Goal: Transaction & Acquisition: Download file/media

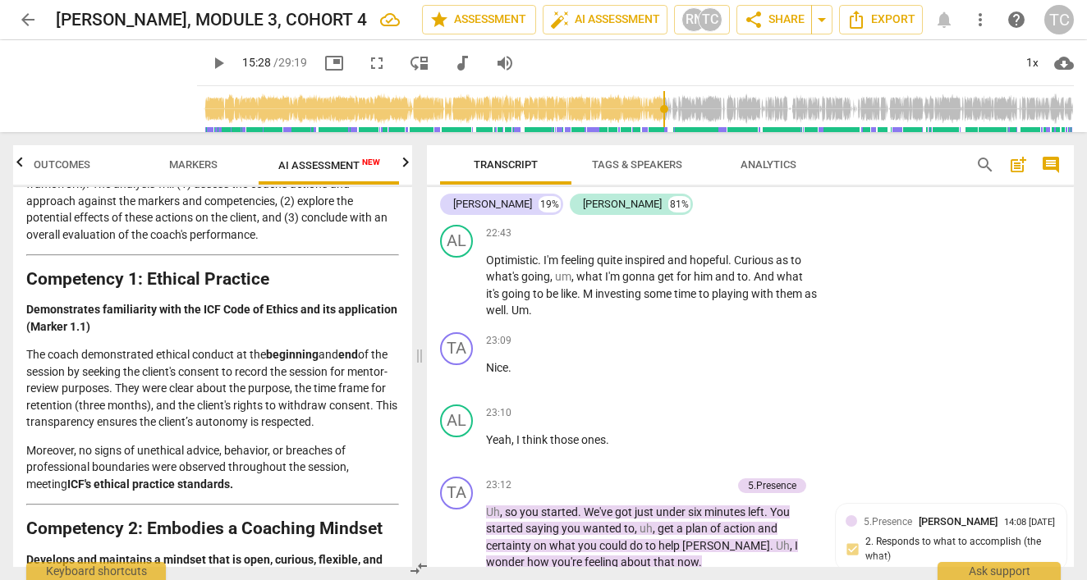
scroll to position [172, 0]
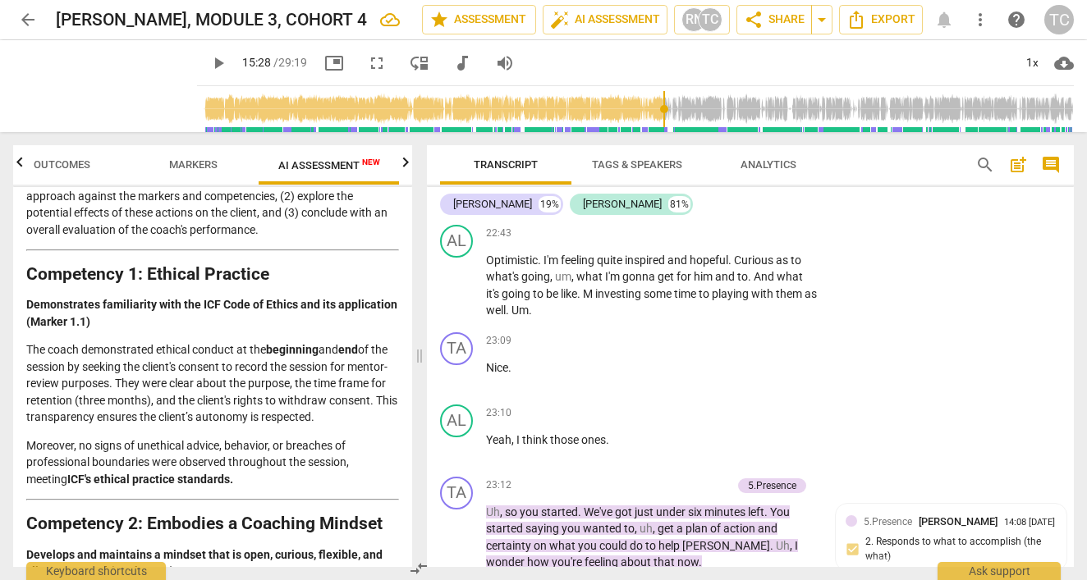
click at [196, 159] on span "Markers" at bounding box center [193, 164] width 48 height 12
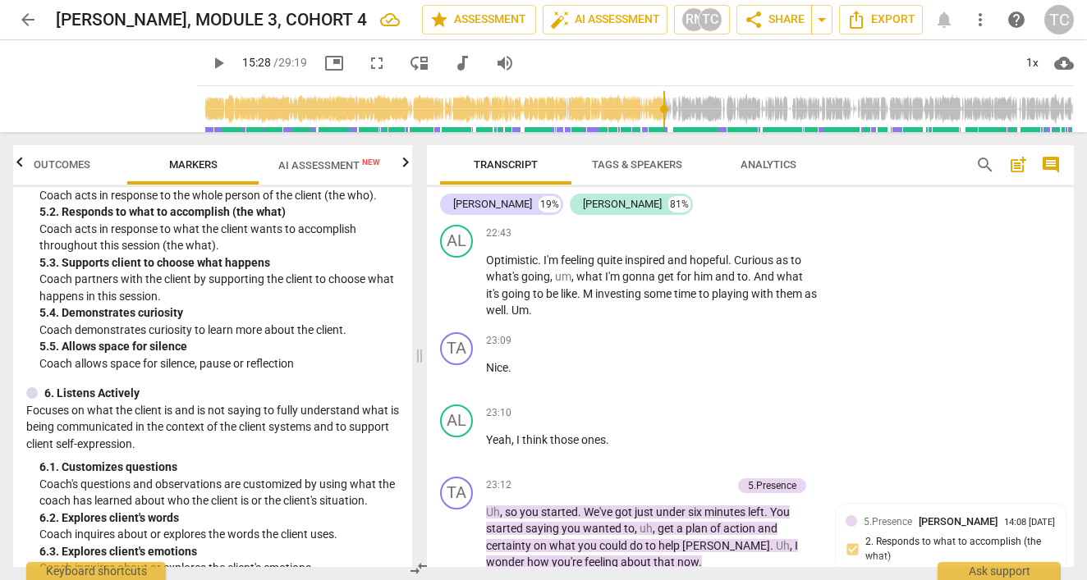
scroll to position [1029, 0]
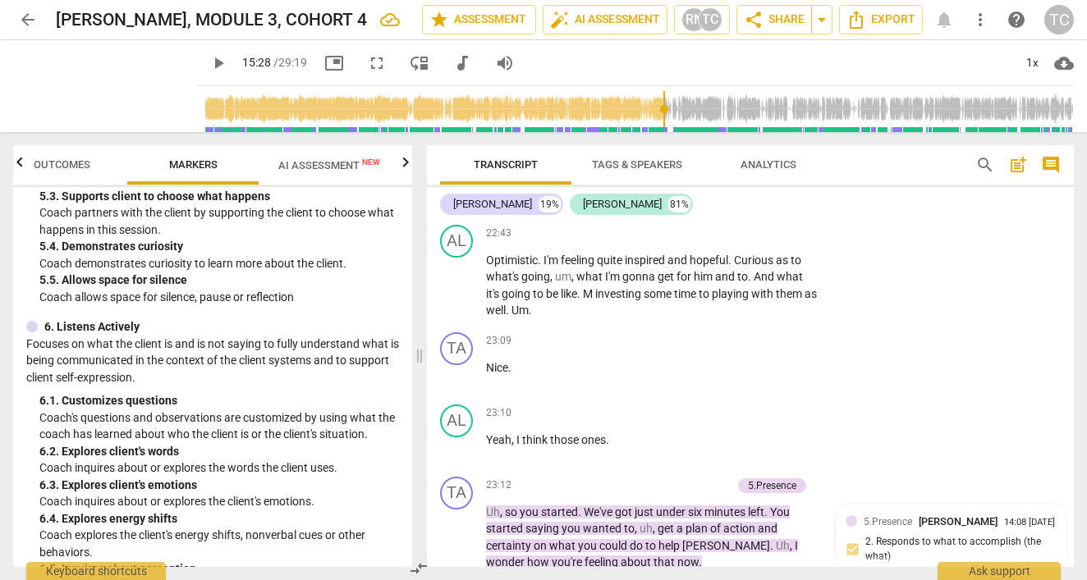
click at [308, 163] on span "AI Assessment New" at bounding box center [329, 165] width 102 height 12
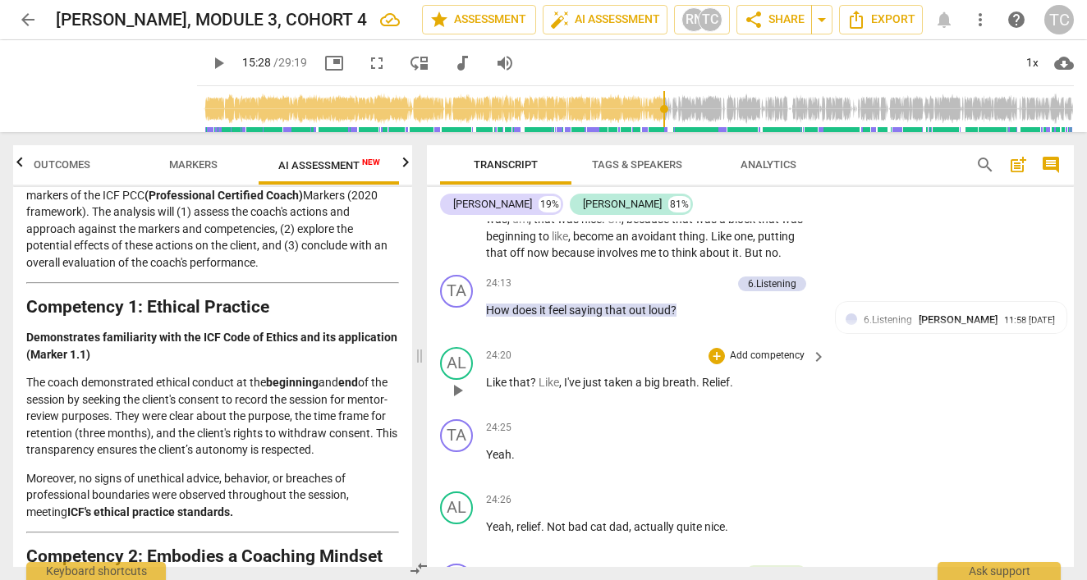
scroll to position [9472, 0]
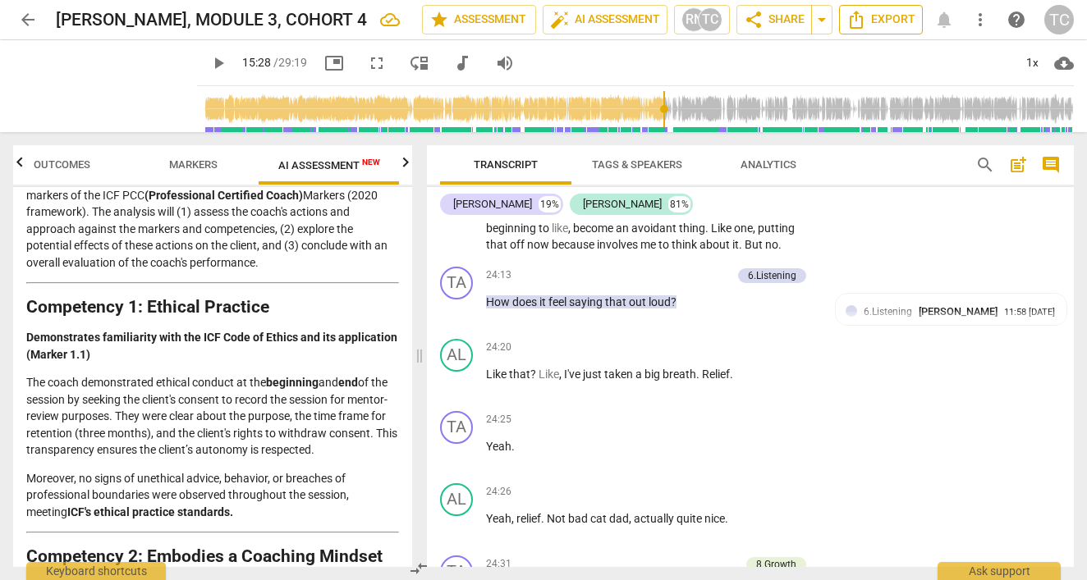
type input "929"
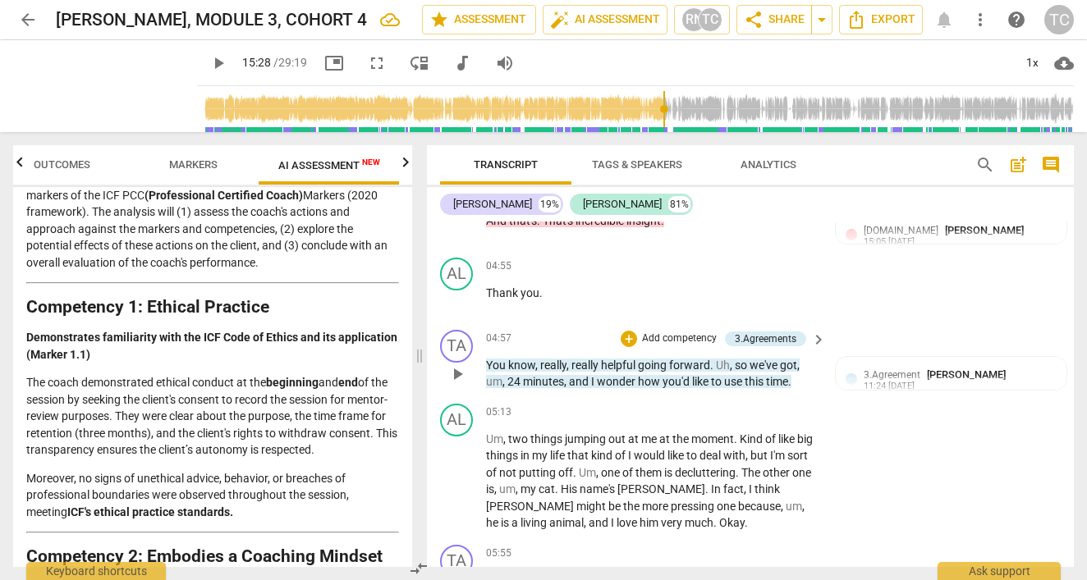
scroll to position [2495, 0]
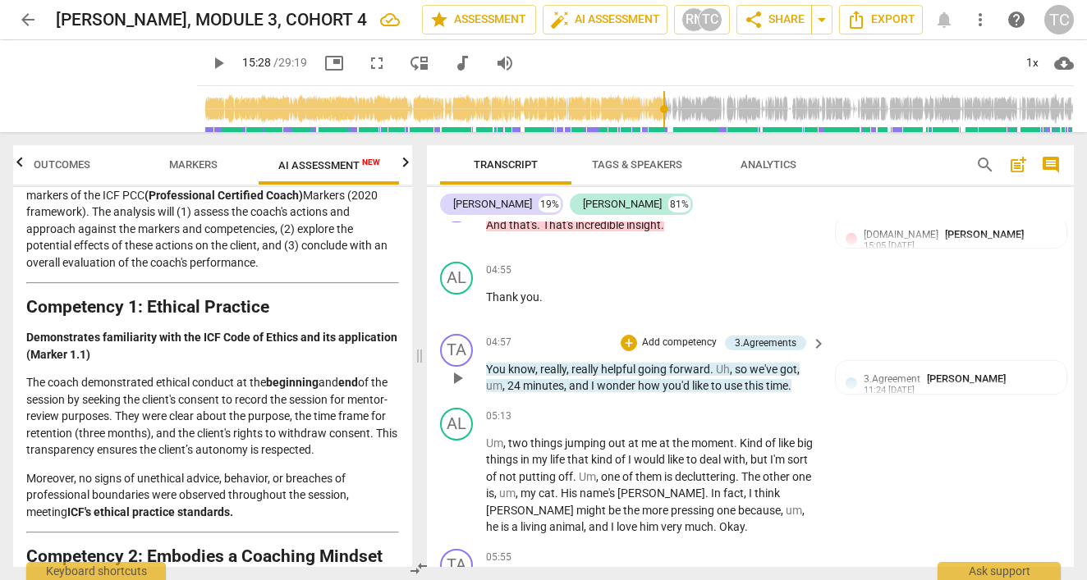
click at [810, 335] on span "keyboard_arrow_right" at bounding box center [818, 344] width 20 height 20
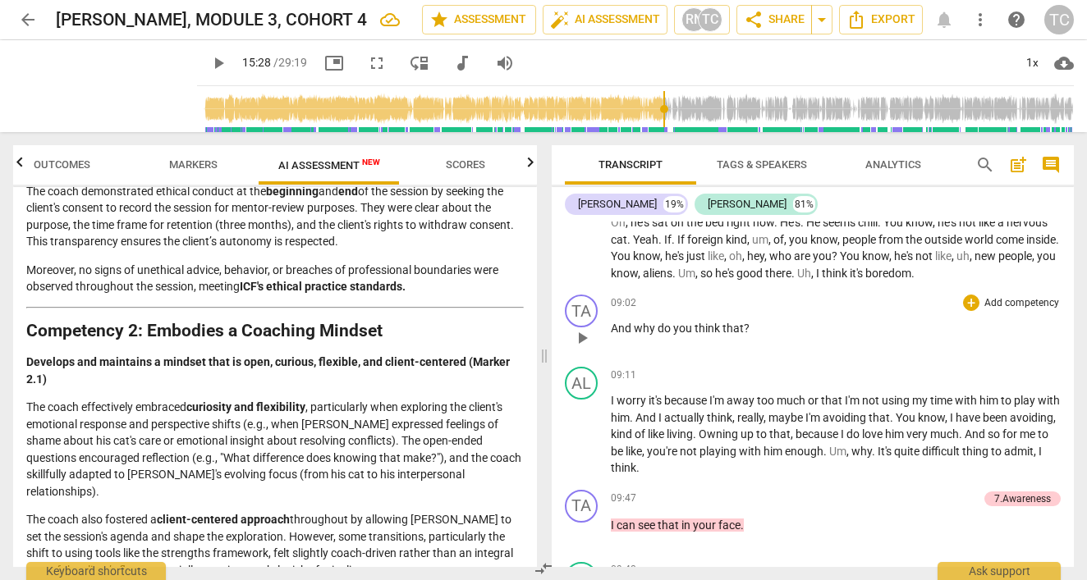
scroll to position [3473, 0]
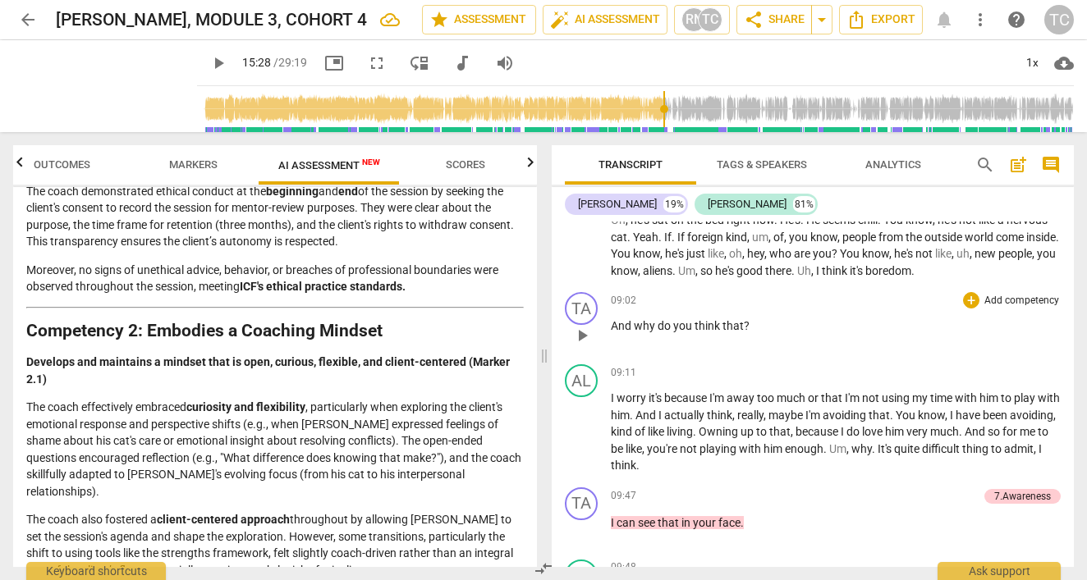
click at [756, 318] on p "And why do you think that ?" at bounding box center [836, 326] width 450 height 17
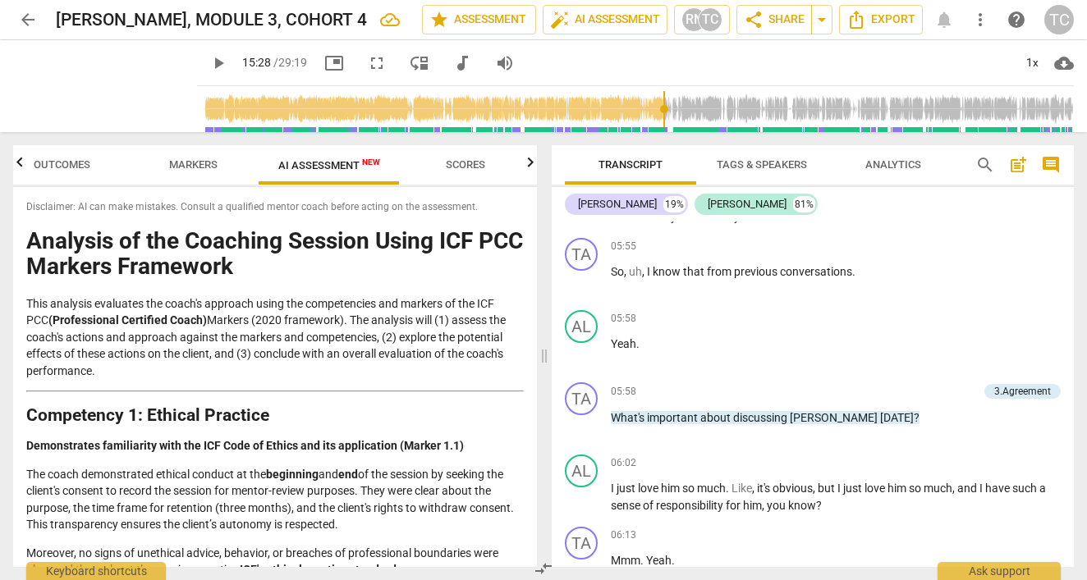
scroll to position [0, 0]
click at [822, 21] on span "arrow_drop_down" at bounding box center [822, 20] width 20 height 20
click at [777, 24] on span "share Share" at bounding box center [774, 20] width 61 height 20
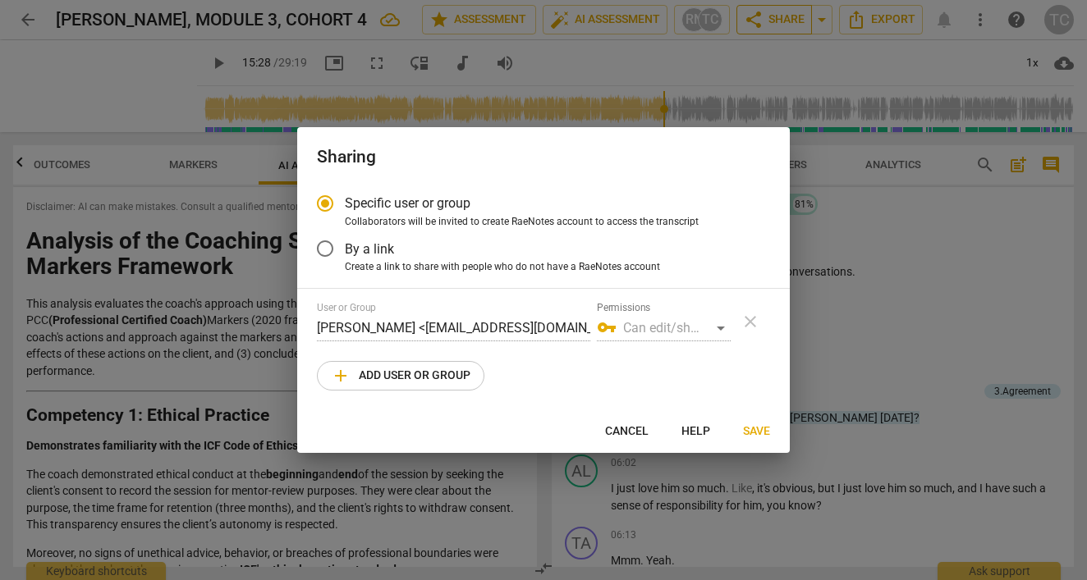
radio input "false"
click at [327, 245] on input "By a link" at bounding box center [324, 248] width 39 height 39
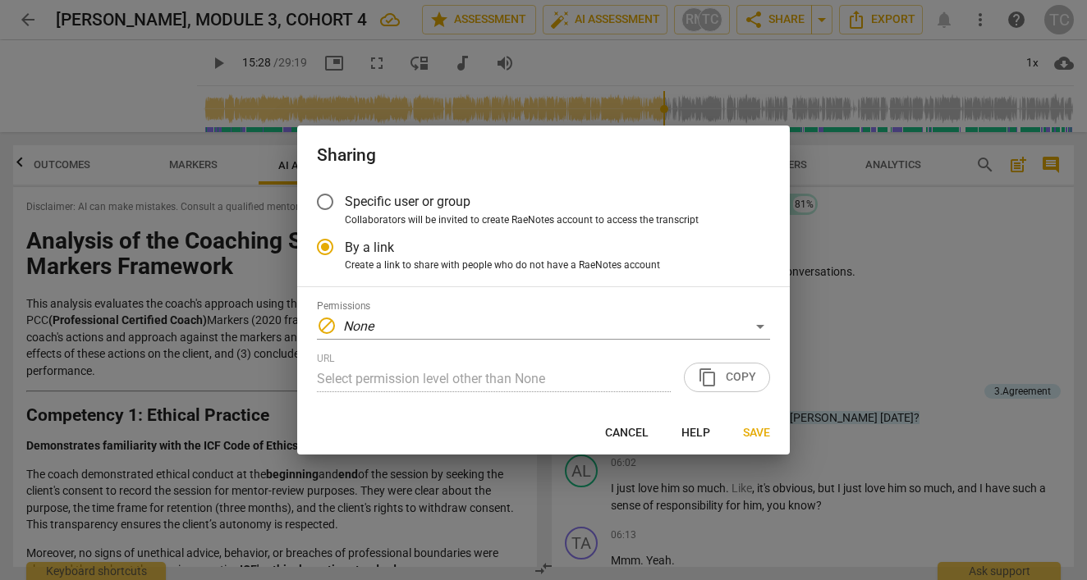
click at [624, 433] on span "Cancel" at bounding box center [627, 433] width 44 height 16
radio input "false"
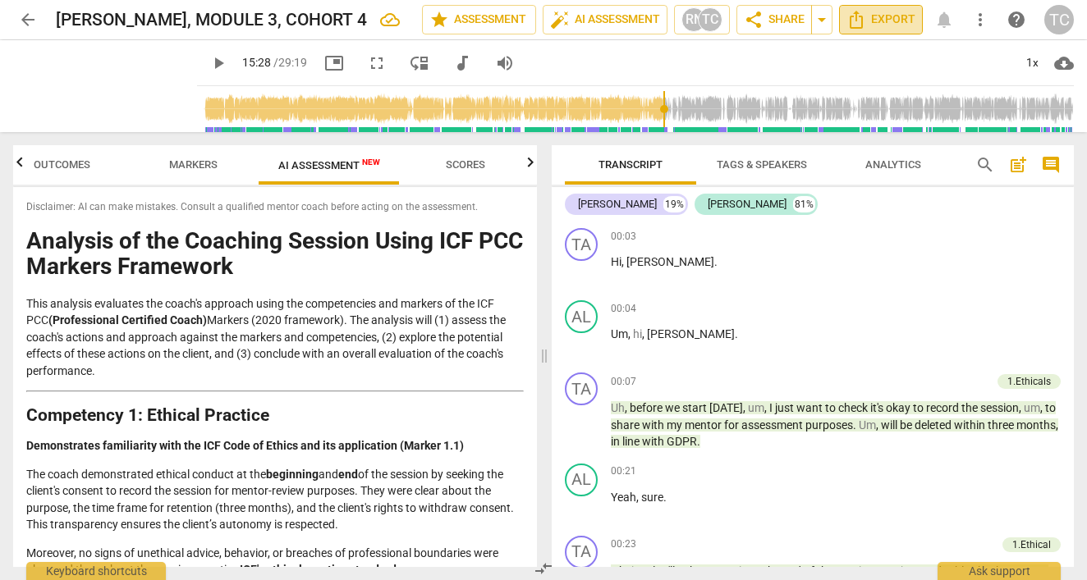
click at [867, 17] on span "Export" at bounding box center [880, 20] width 69 height 20
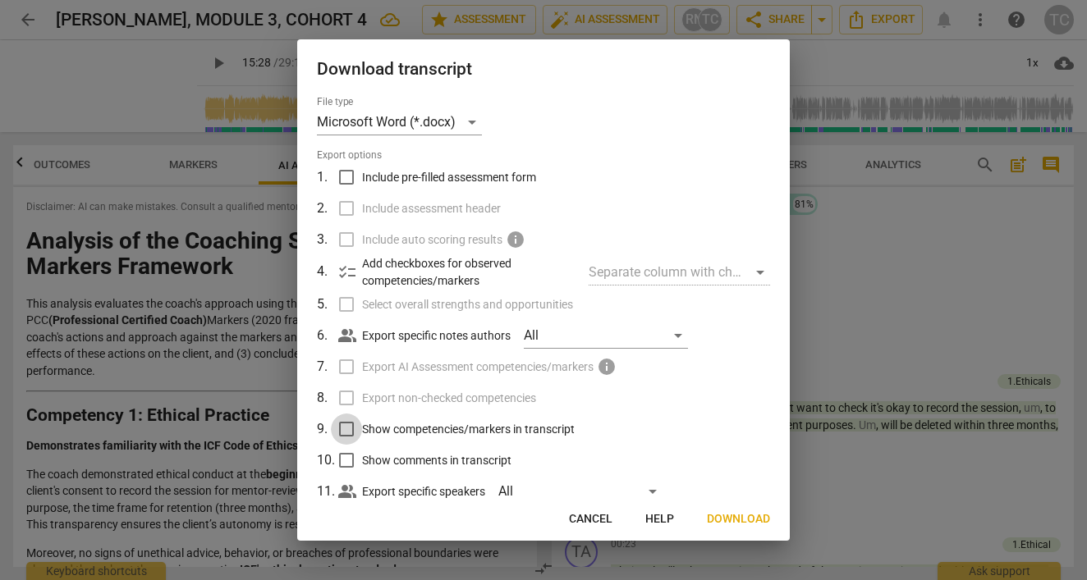
click at [350, 428] on input "Show competencies/markers in transcript" at bounding box center [346, 429] width 31 height 31
checkbox input "true"
click at [346, 463] on input "Show comments in transcript" at bounding box center [346, 460] width 31 height 31
checkbox input "true"
click at [676, 335] on div "All" at bounding box center [606, 336] width 164 height 26
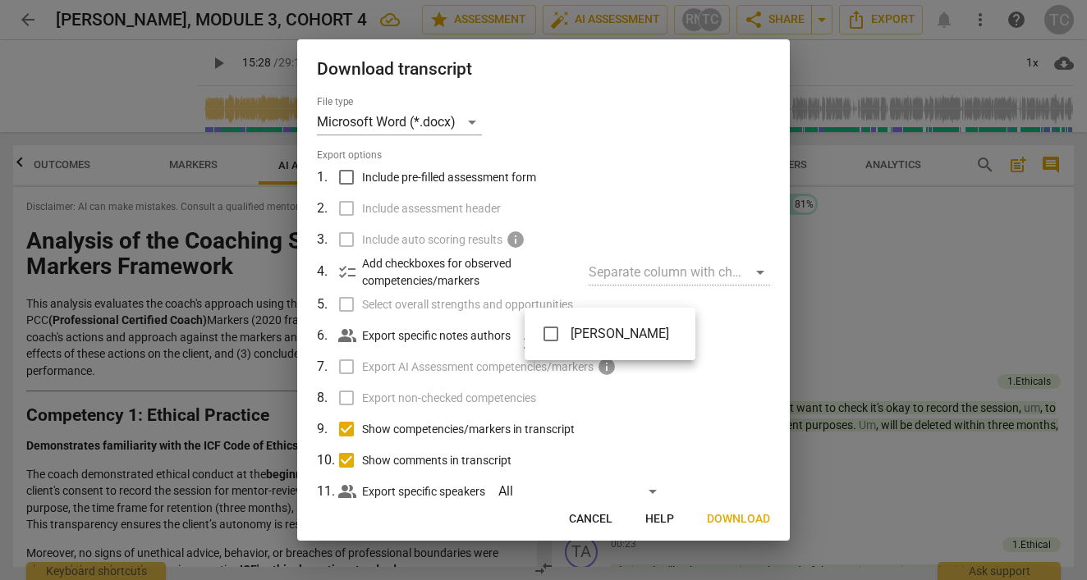
click at [717, 329] on div at bounding box center [543, 290] width 1087 height 580
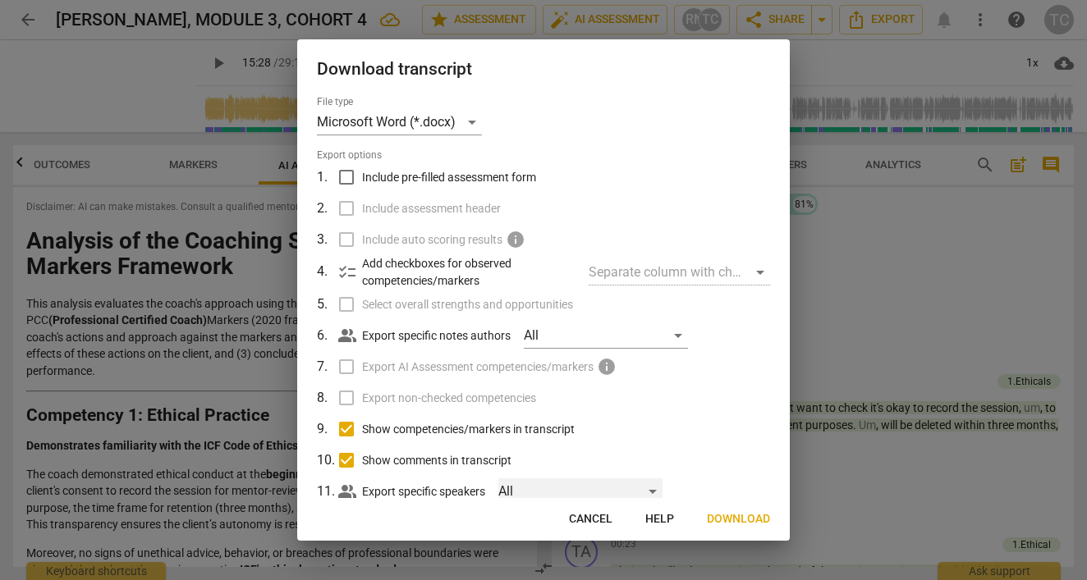
click at [658, 488] on div "All" at bounding box center [580, 492] width 164 height 26
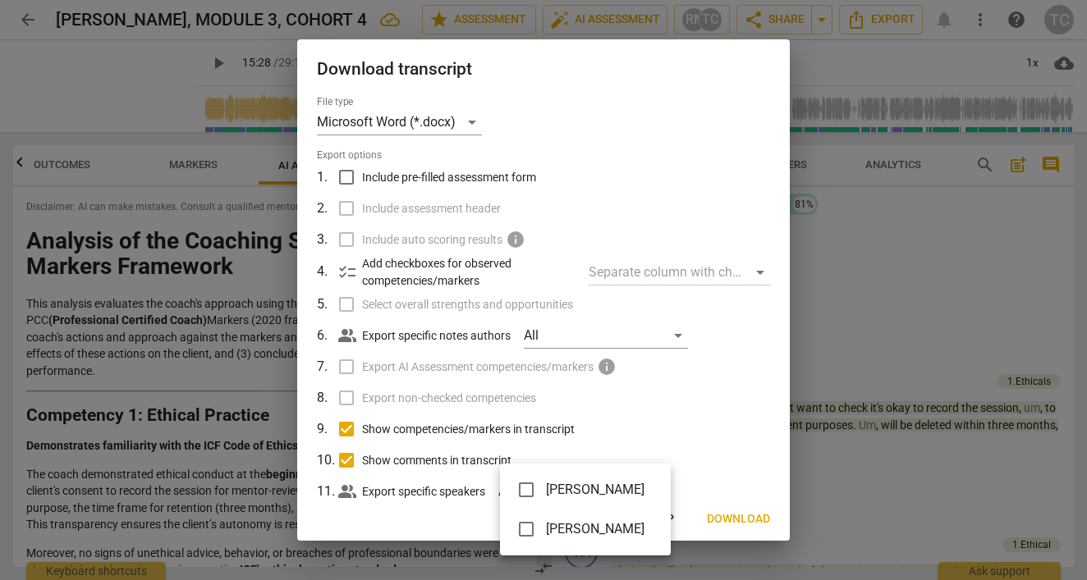
click at [708, 412] on div at bounding box center [543, 290] width 1087 height 580
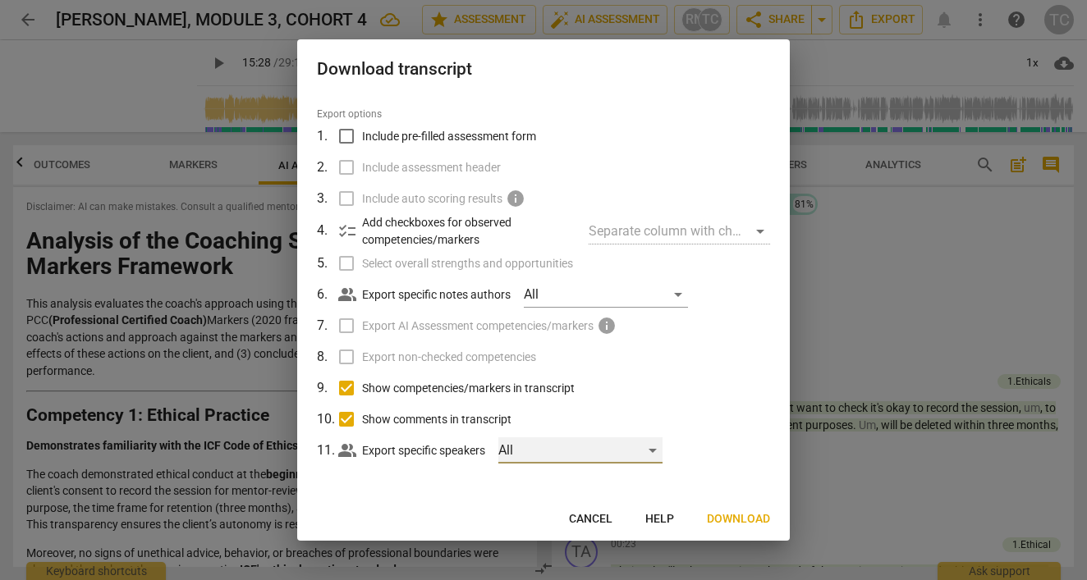
scroll to position [40, 0]
click at [741, 518] on span "Download" at bounding box center [738, 519] width 63 height 16
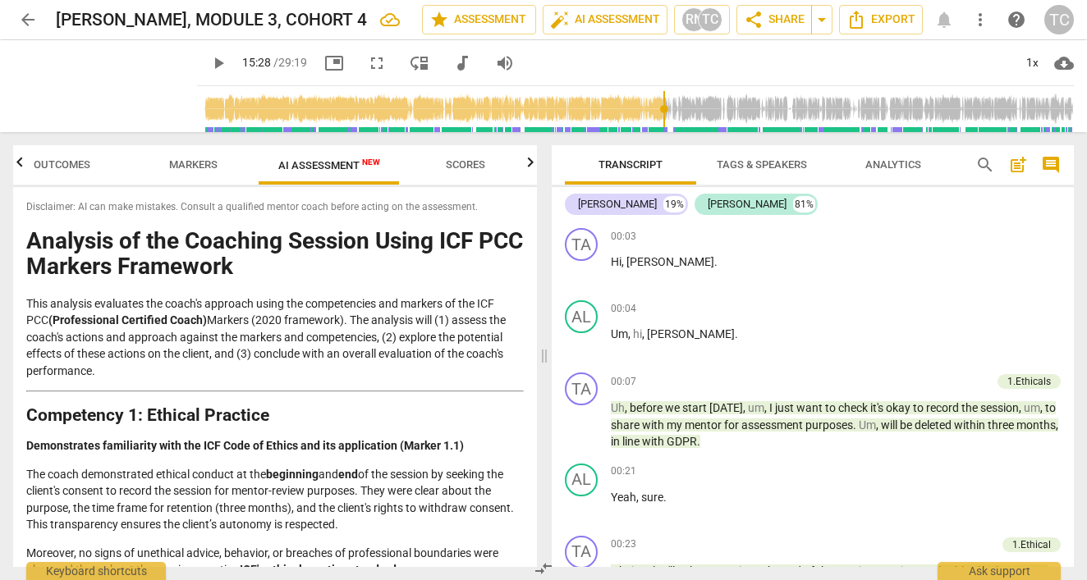
click at [981, 17] on span "more_vert" at bounding box center [980, 20] width 20 height 20
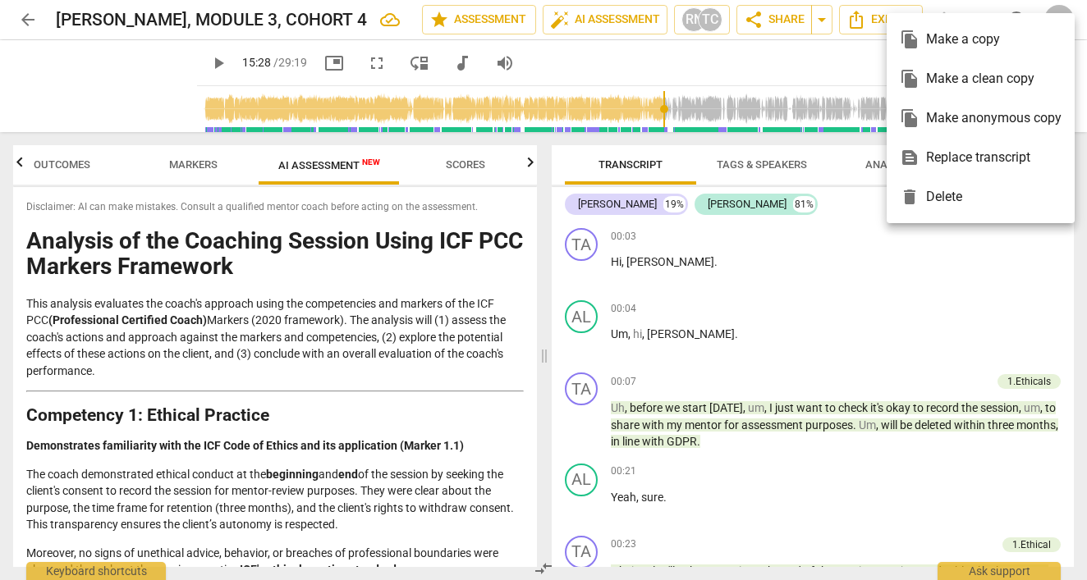
click at [782, 70] on div at bounding box center [543, 290] width 1087 height 580
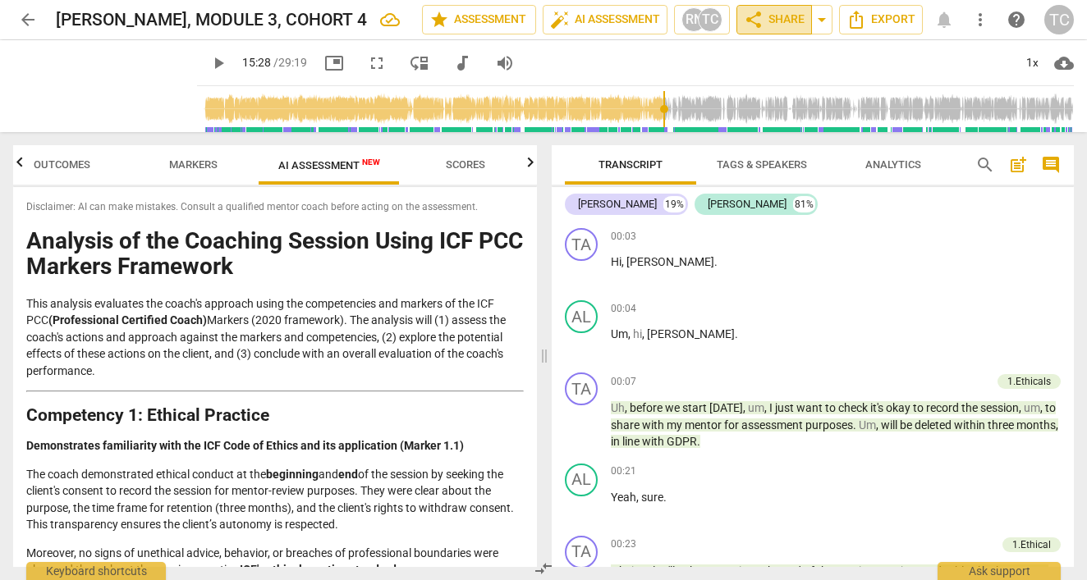
click at [758, 29] on span "share" at bounding box center [754, 20] width 20 height 20
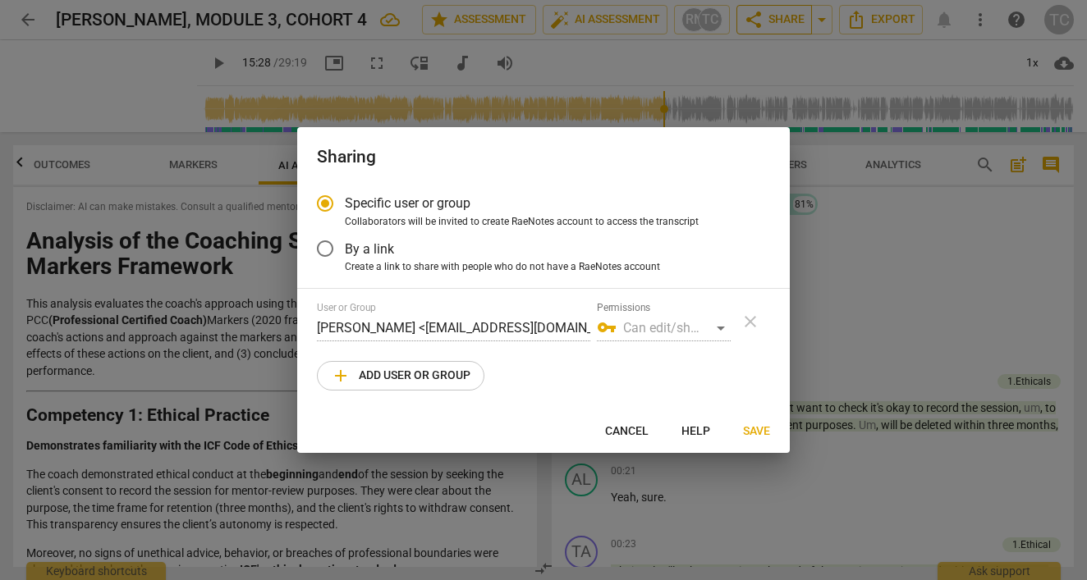
radio input "false"
click at [326, 249] on input "By a link" at bounding box center [324, 248] width 39 height 39
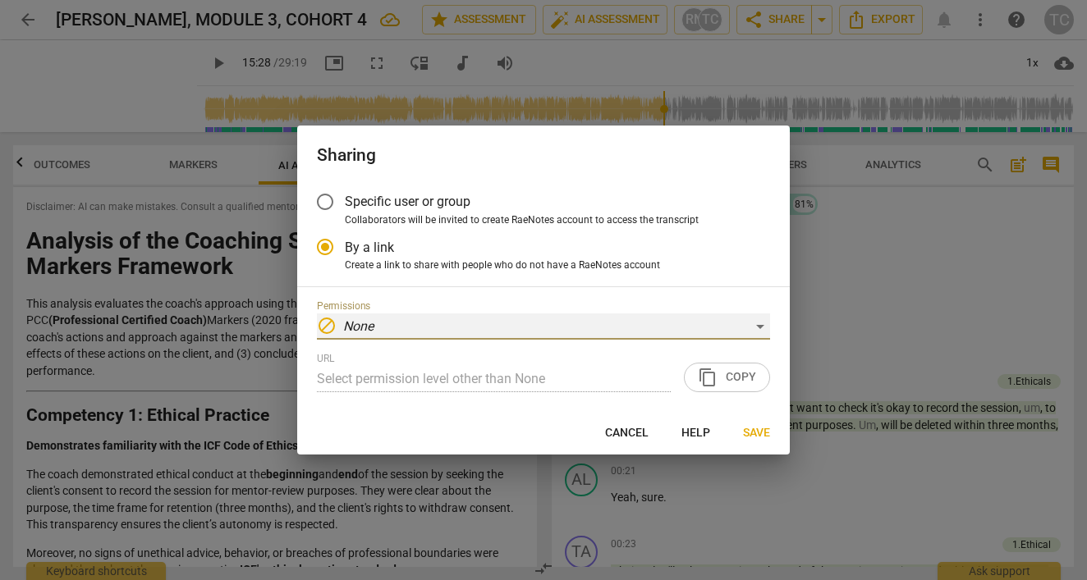
click at [744, 328] on div "block None" at bounding box center [543, 327] width 453 height 26
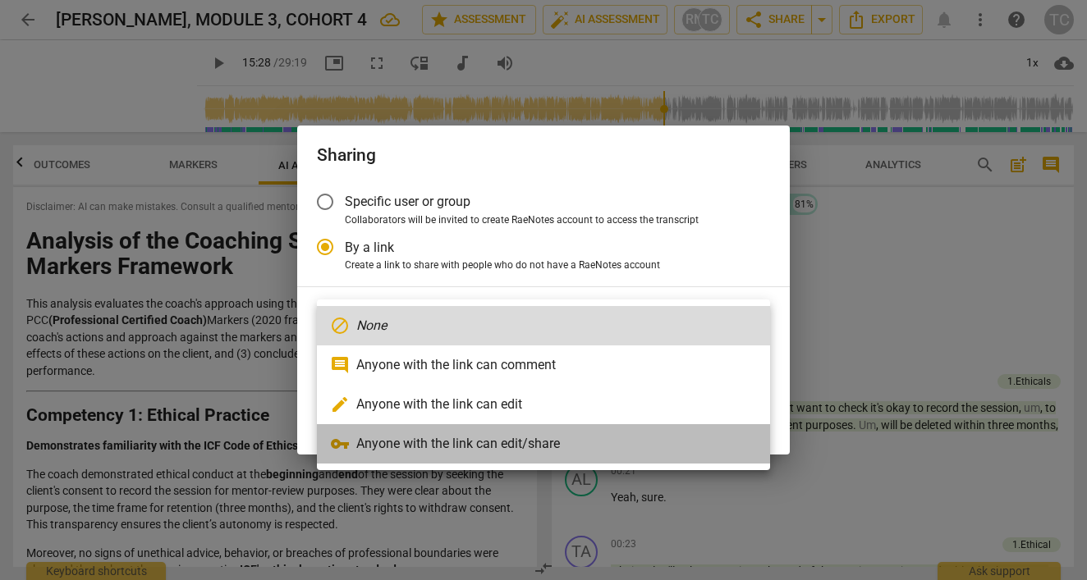
click at [663, 445] on li "vpn_key Anyone with the link can edit/share" at bounding box center [543, 443] width 453 height 39
radio input "false"
type input "[URL][DOMAIN_NAME]"
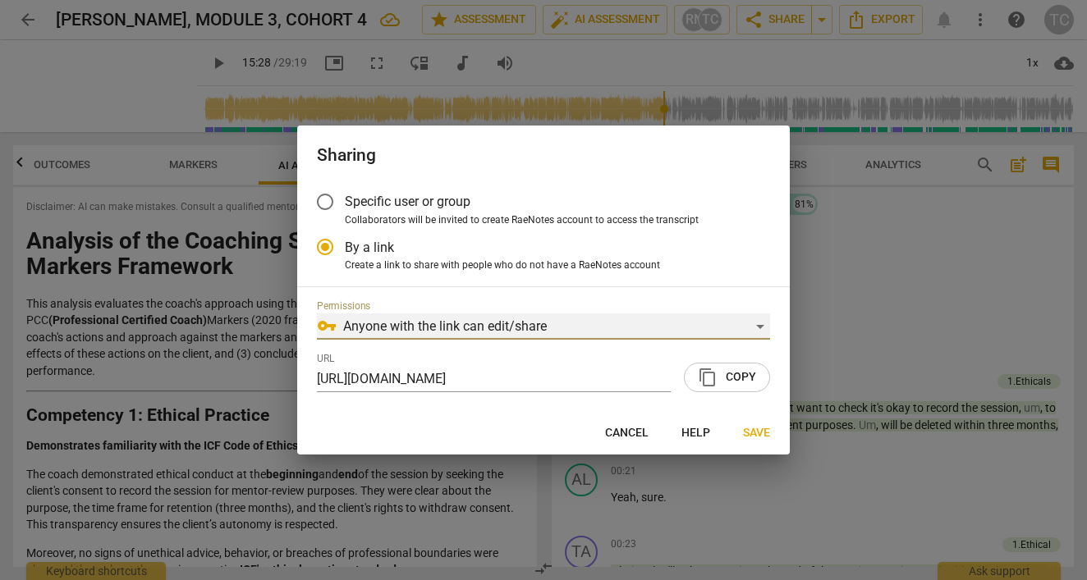
click at [751, 323] on div "vpn_key Anyone with the link can edit/share" at bounding box center [543, 327] width 453 height 26
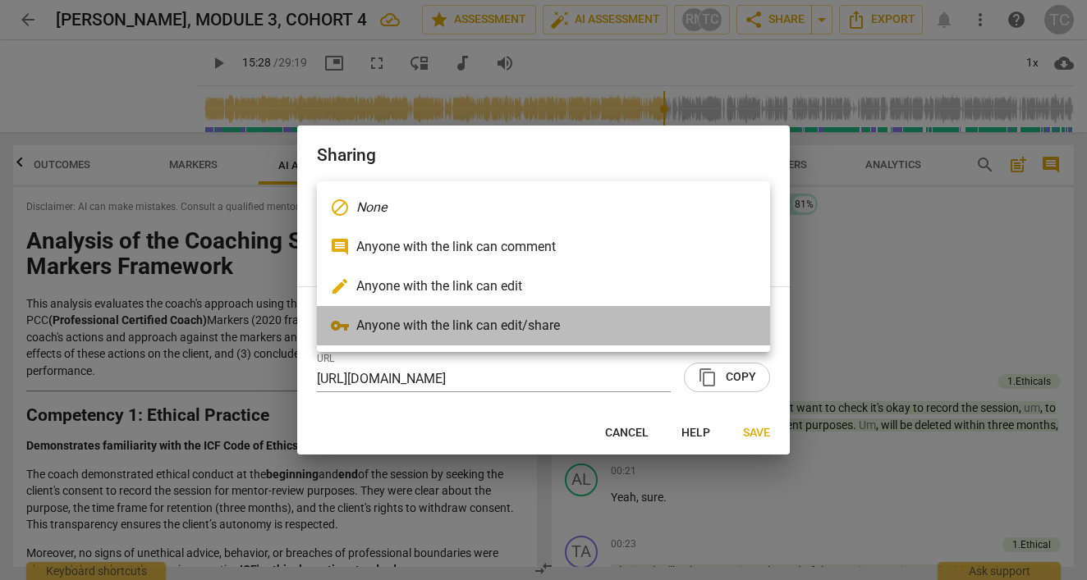
click at [751, 323] on li "vpn_key Anyone with the link can edit/share" at bounding box center [543, 325] width 453 height 39
radio input "false"
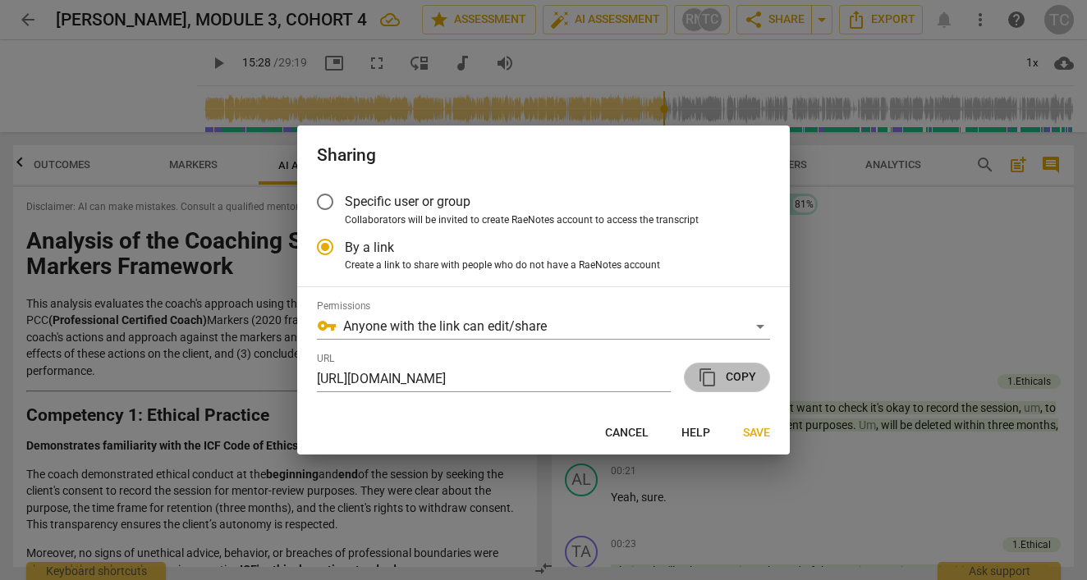
click at [712, 378] on span "content_copy" at bounding box center [708, 378] width 20 height 20
click at [762, 437] on span "Save" at bounding box center [756, 433] width 27 height 16
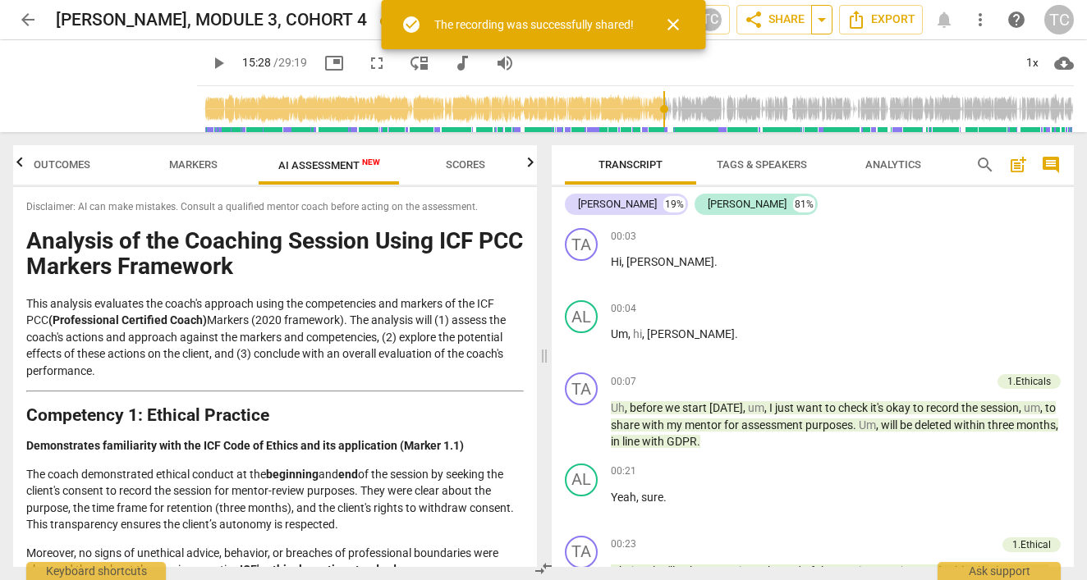
click at [817, 16] on span "arrow_drop_down" at bounding box center [822, 20] width 20 height 20
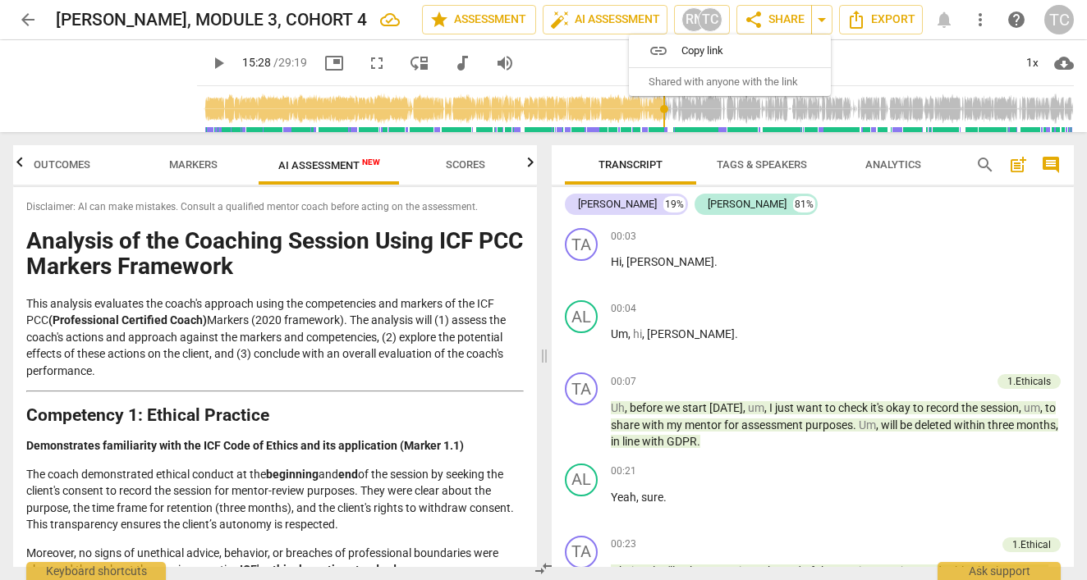
click at [692, 48] on span "Copy link" at bounding box center [739, 51] width 117 height 16
click at [698, 19] on div "TC" at bounding box center [710, 19] width 25 height 25
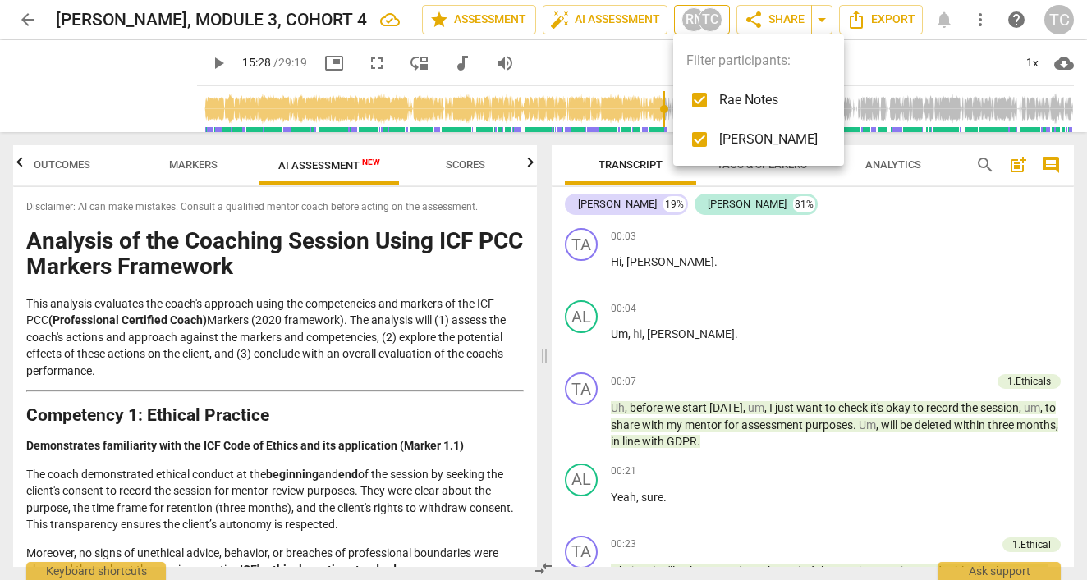
click at [698, 19] on div at bounding box center [543, 290] width 1087 height 580
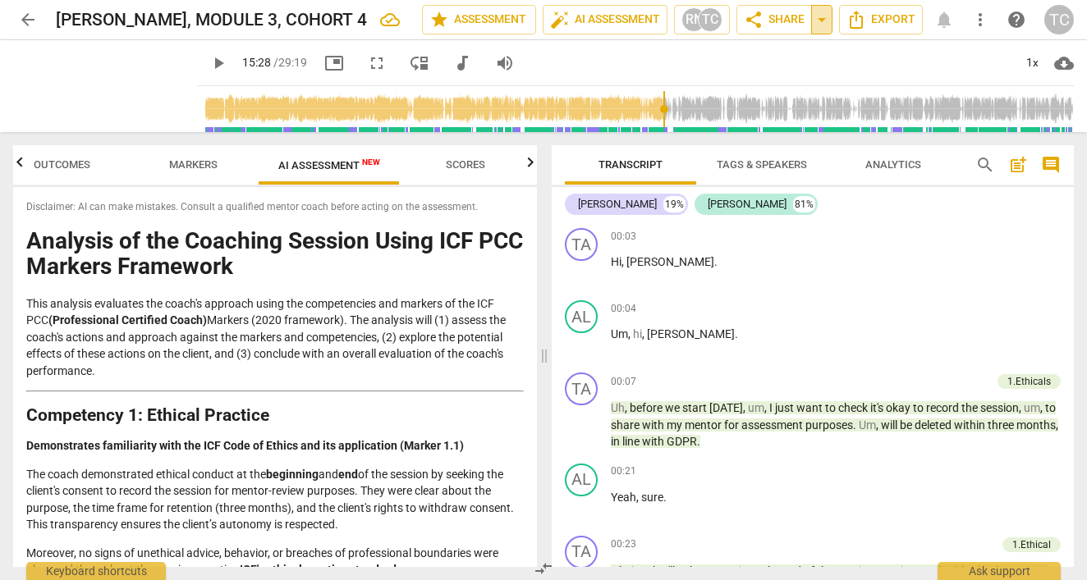
click at [825, 21] on span "arrow_drop_down" at bounding box center [822, 20] width 20 height 20
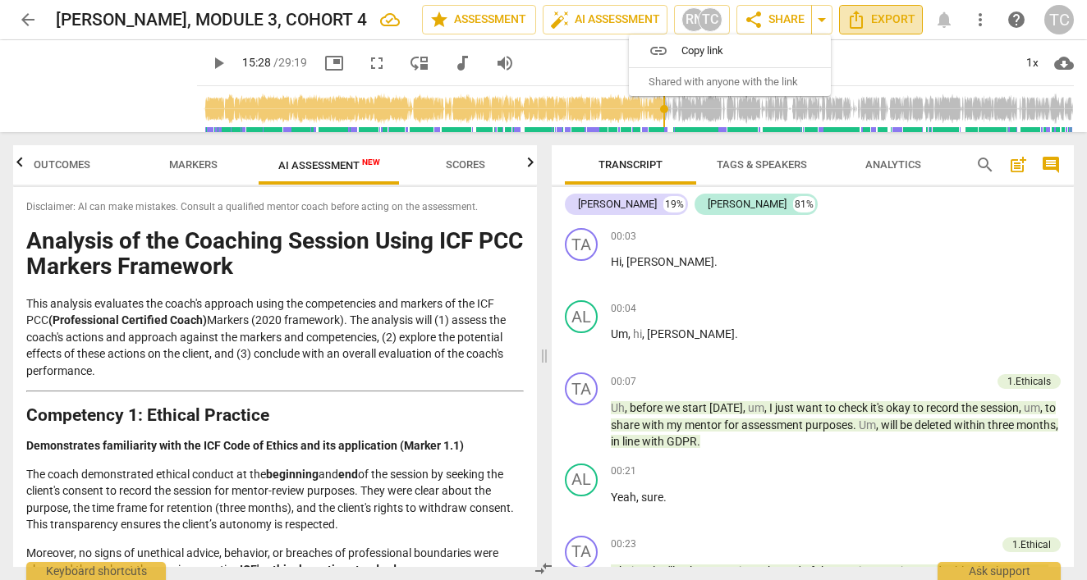
click at [886, 19] on span "Export" at bounding box center [880, 20] width 69 height 20
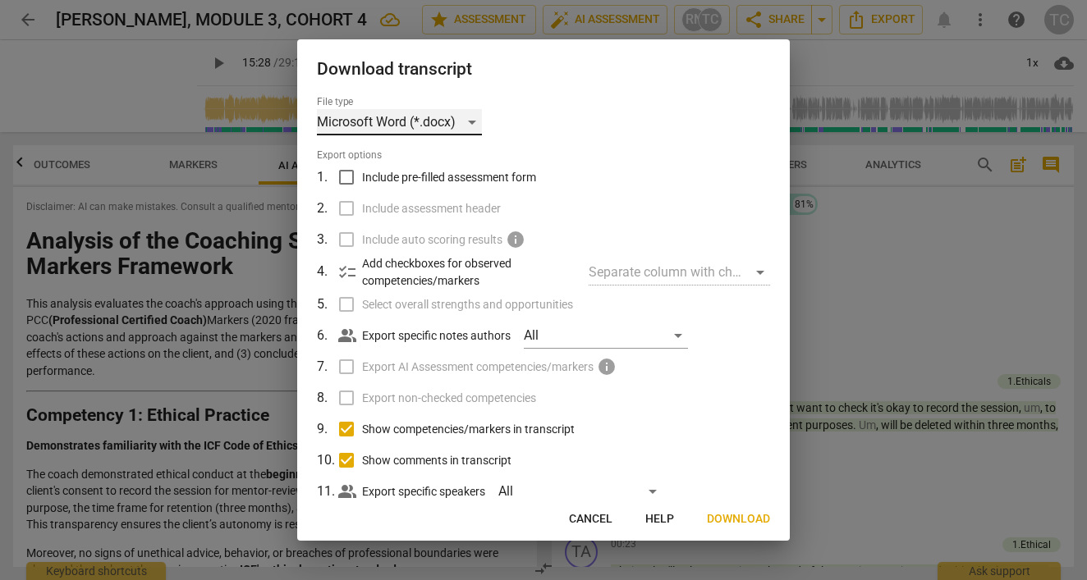
click at [471, 119] on div "Microsoft Word (*.docx)" at bounding box center [399, 122] width 165 height 26
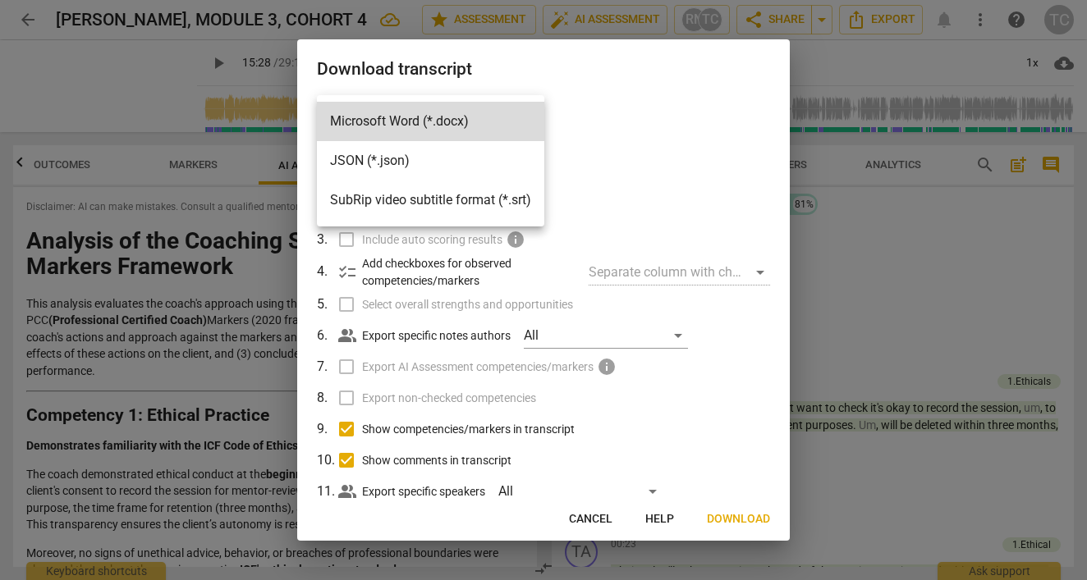
click at [883, 252] on div at bounding box center [543, 290] width 1087 height 580
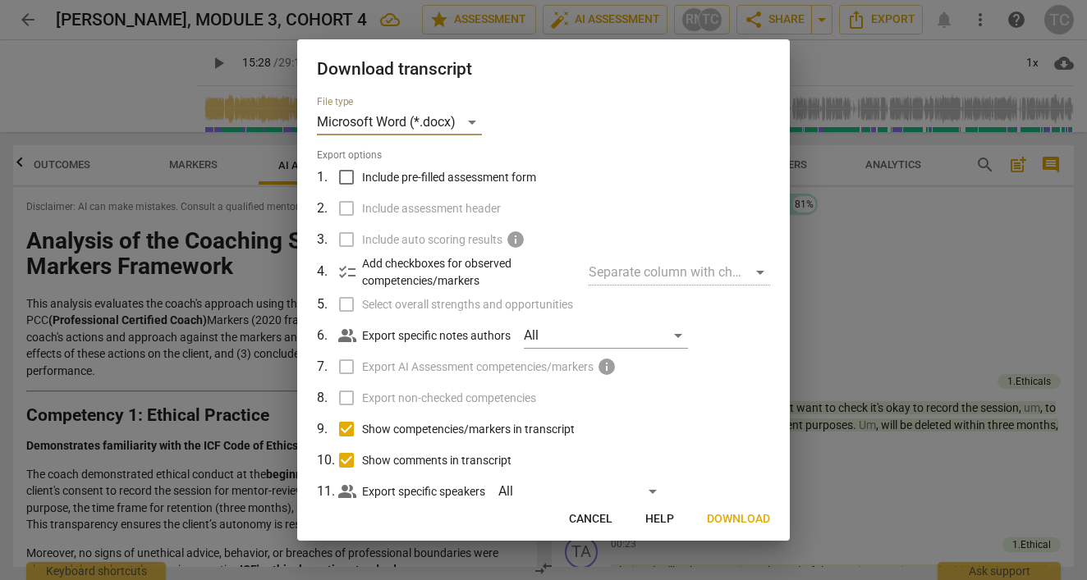
click at [599, 518] on span "Cancel" at bounding box center [591, 519] width 44 height 16
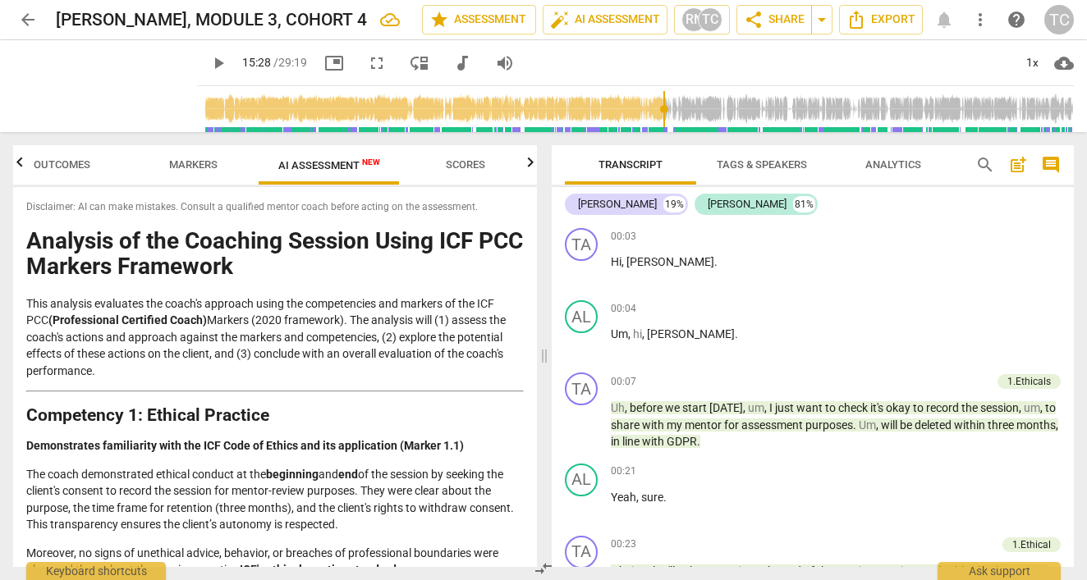
click at [1065, 64] on span "cloud_download" at bounding box center [1064, 63] width 20 height 20
click at [1023, 96] on li "Download video" at bounding box center [1013, 102] width 121 height 39
type input "929"
click at [875, 21] on span "Export" at bounding box center [880, 20] width 69 height 20
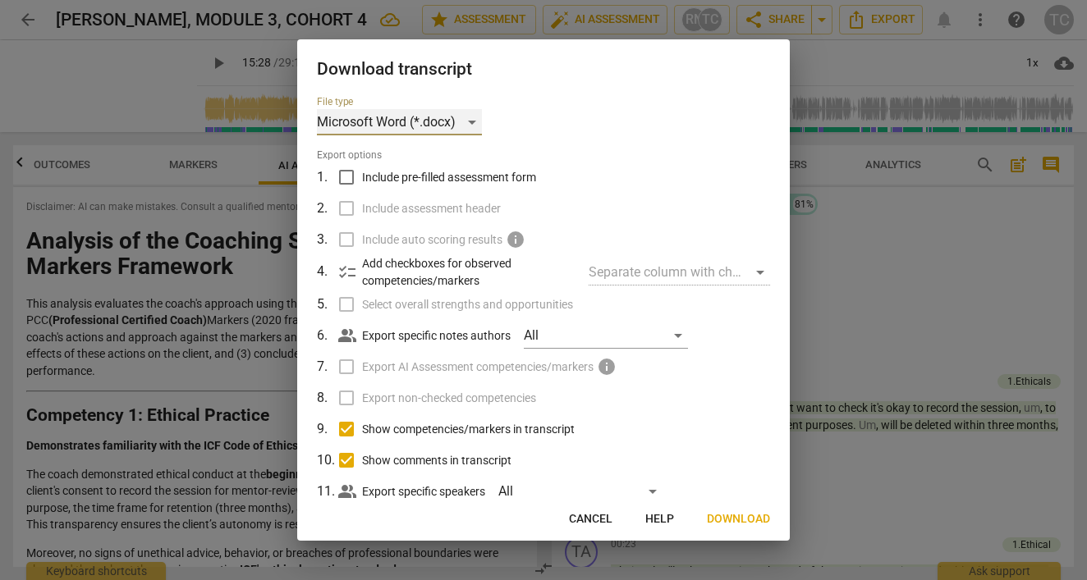
click at [459, 119] on div "Microsoft Word (*.docx)" at bounding box center [399, 122] width 165 height 26
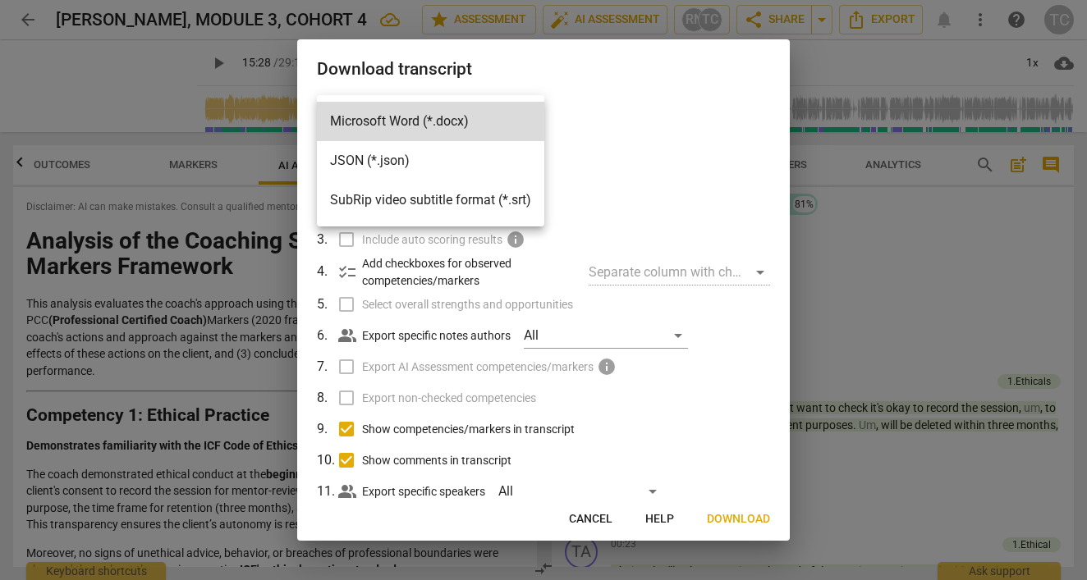
click at [437, 202] on li "SubRip video subtitle format (*.srt)" at bounding box center [430, 200] width 227 height 39
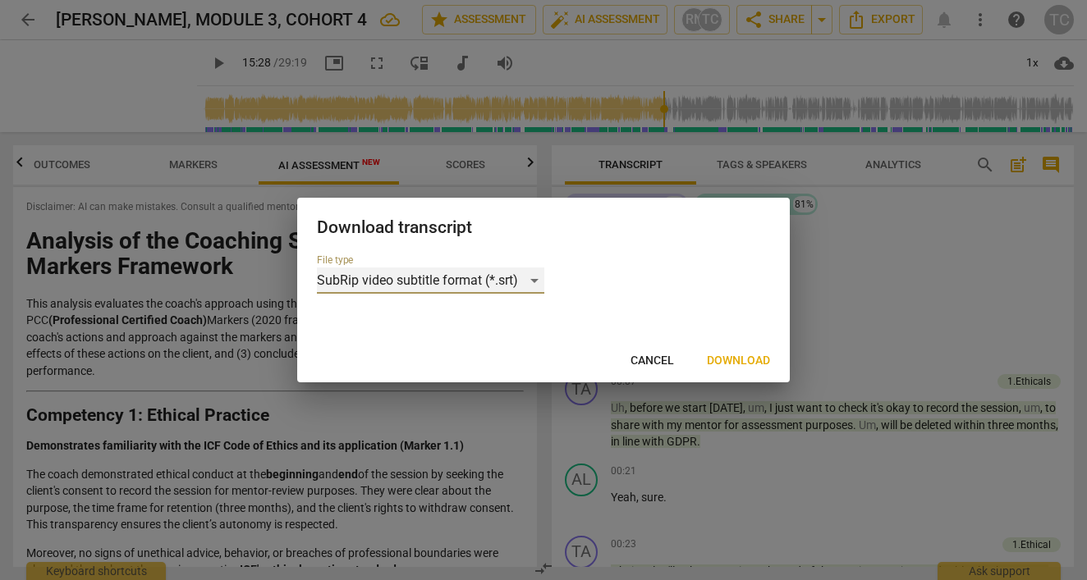
click at [519, 283] on div "SubRip video subtitle format (*.srt)" at bounding box center [430, 281] width 227 height 26
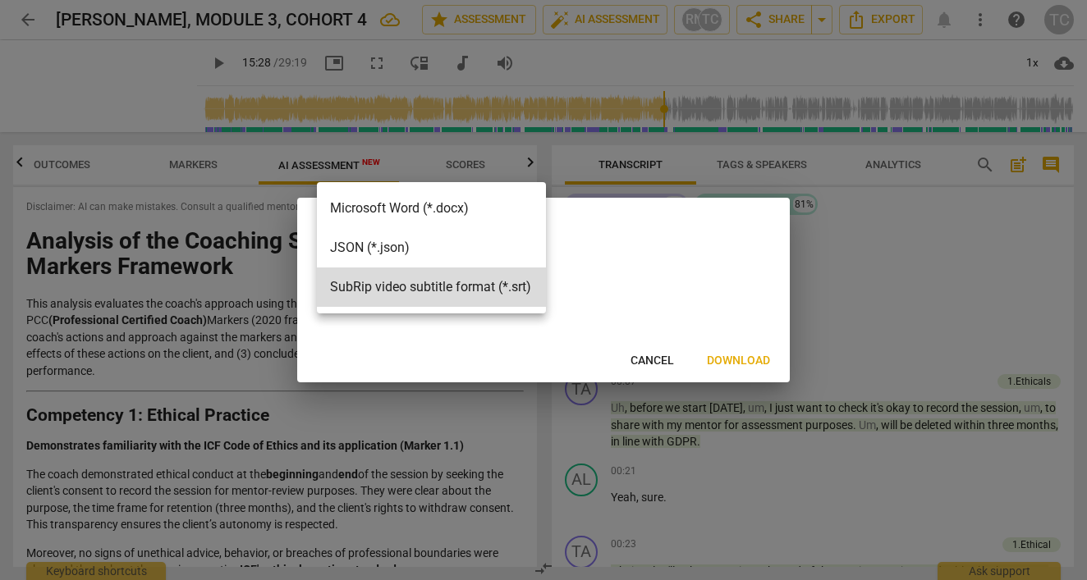
click at [649, 353] on div at bounding box center [543, 290] width 1087 height 580
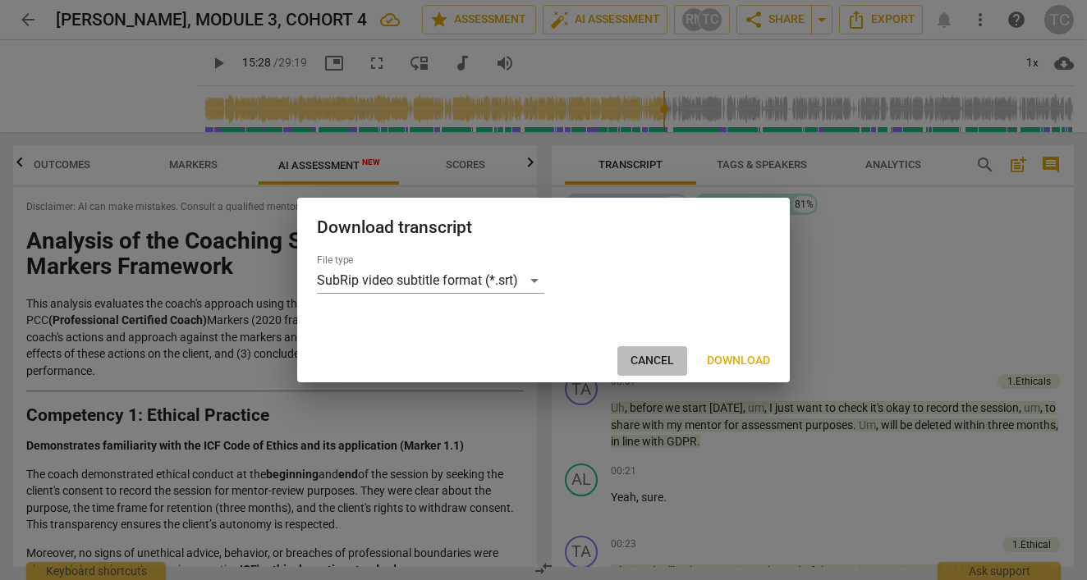
click at [649, 354] on span "Cancel" at bounding box center [652, 361] width 44 height 16
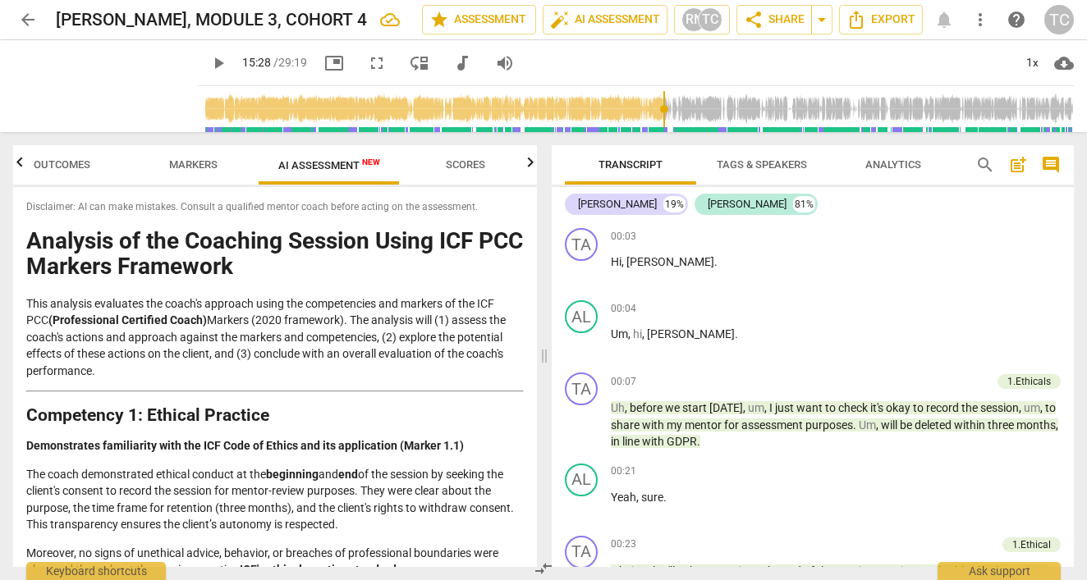
click at [1062, 64] on span "cloud_download" at bounding box center [1064, 63] width 20 height 20
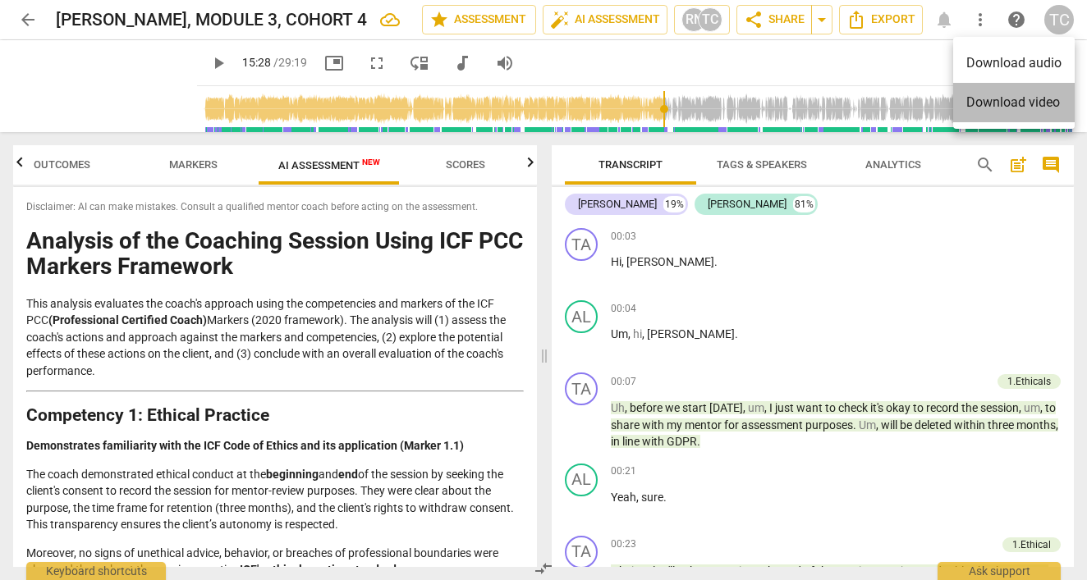
click at [1039, 102] on li "Download video" at bounding box center [1013, 102] width 121 height 39
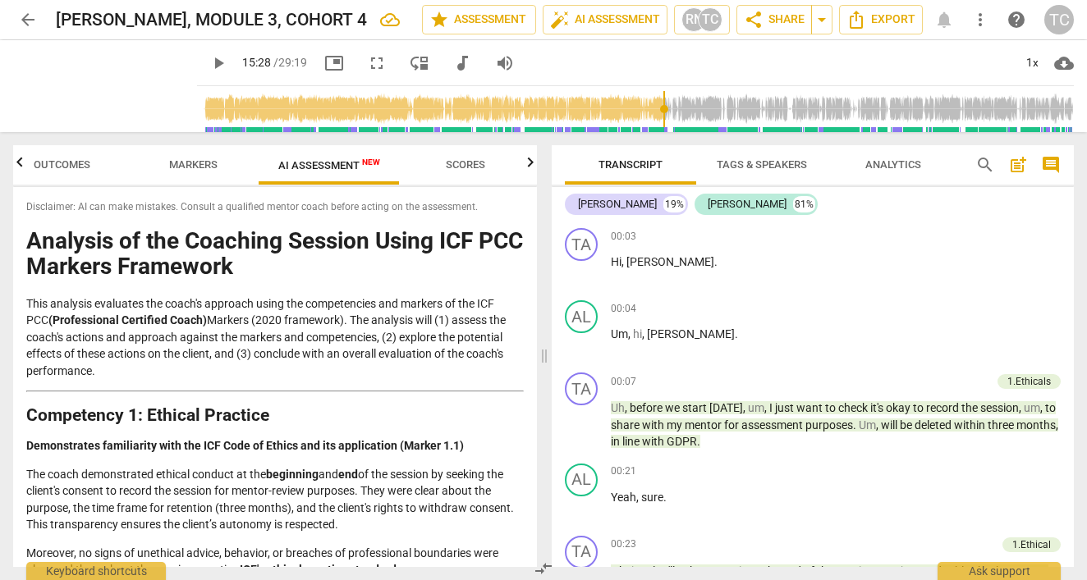
click at [969, 213] on div "[PERSON_NAME] 19% [PERSON_NAME] 81%" at bounding box center [813, 204] width 496 height 28
